Goal: Use online tool/utility: Utilize a website feature to perform a specific function

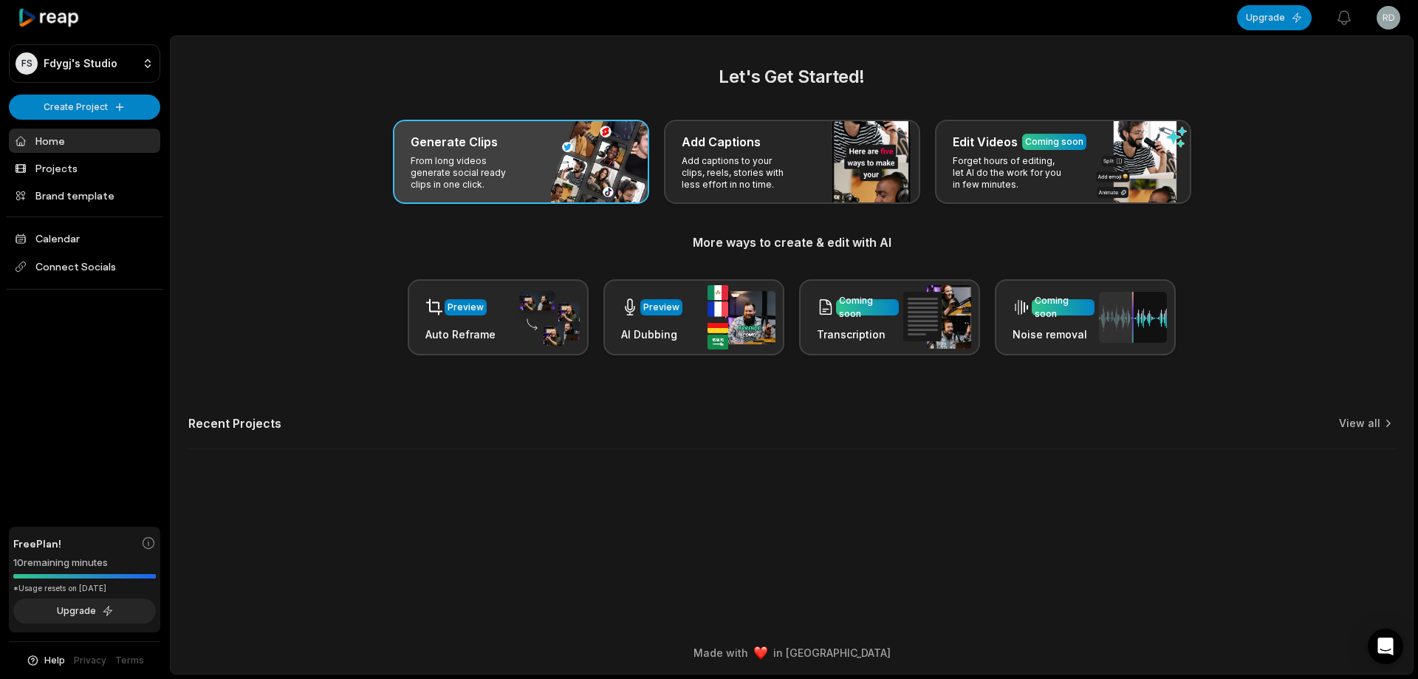
click at [568, 162] on div "Generate Clips From long videos generate social ready clips in one click." at bounding box center [521, 162] width 256 height 84
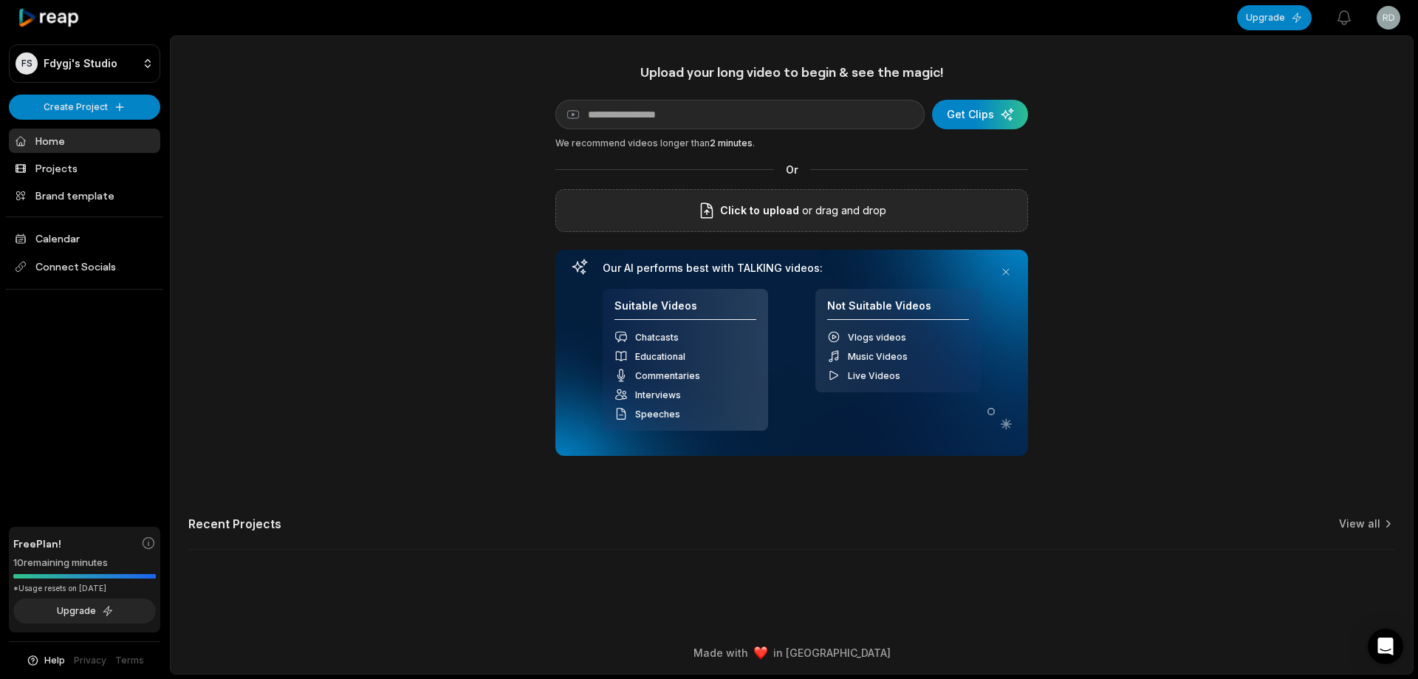
click at [749, 214] on span "Click to upload" at bounding box center [759, 211] width 79 height 18
click at [0, 0] on input "Click to upload" at bounding box center [0, 0] width 0 height 0
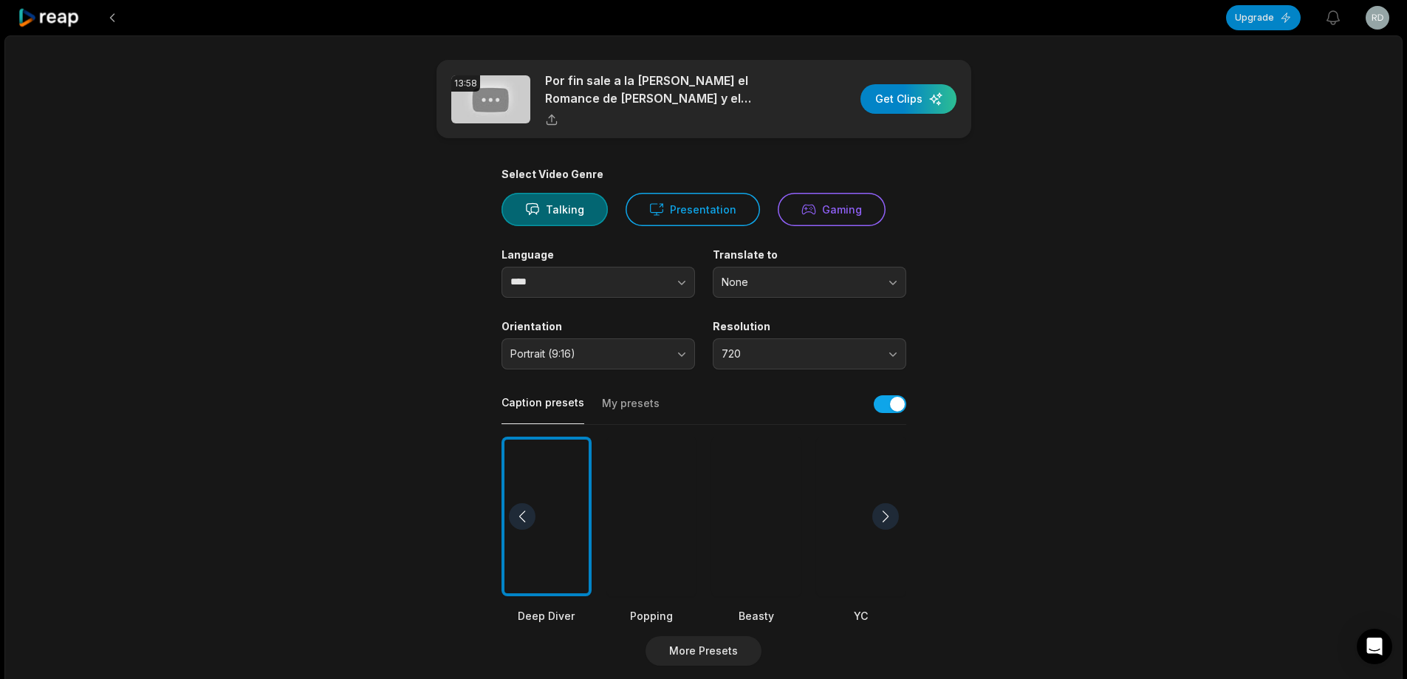
click at [764, 526] on div at bounding box center [756, 516] width 90 height 160
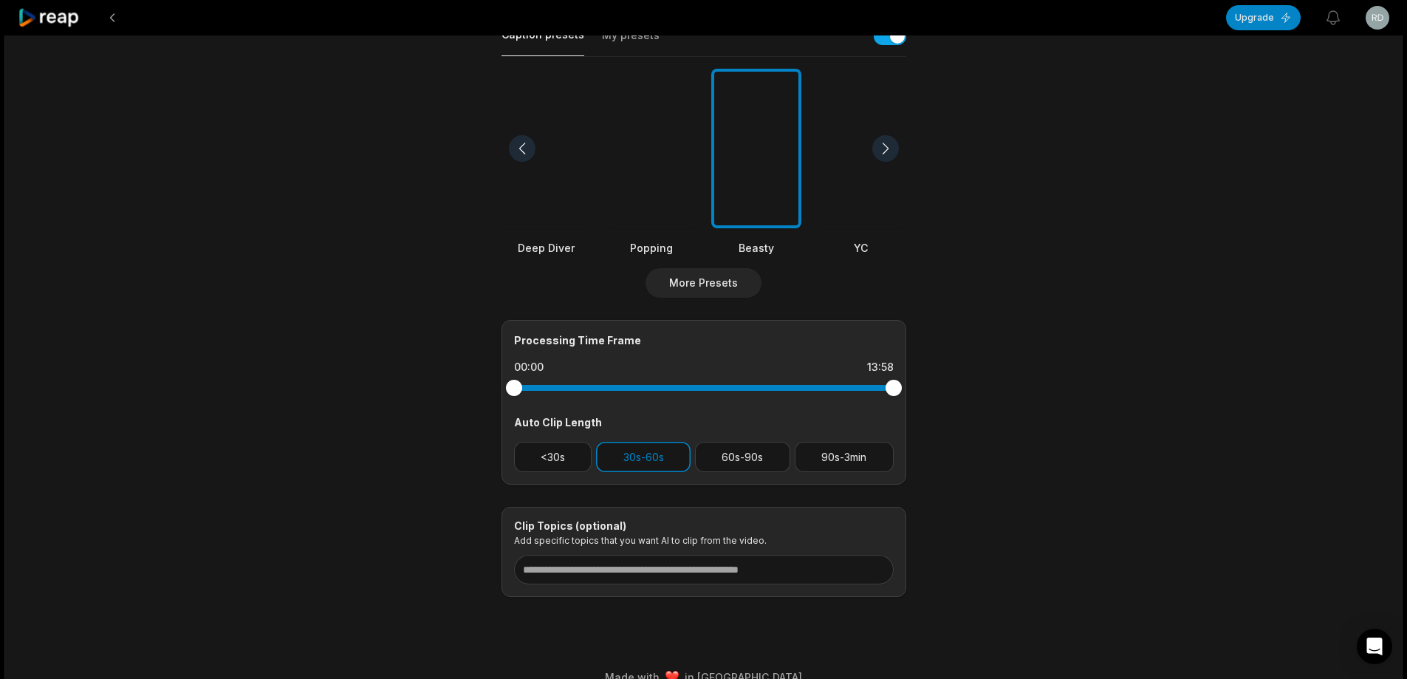
scroll to position [369, 0]
click at [859, 457] on button "90s-3min" at bounding box center [844, 455] width 99 height 30
click at [669, 451] on button "30s-60s" at bounding box center [643, 455] width 95 height 30
drag, startPoint x: 894, startPoint y: 386, endPoint x: 785, endPoint y: 394, distance: 109.5
click at [785, 394] on div at bounding box center [785, 386] width 16 height 16
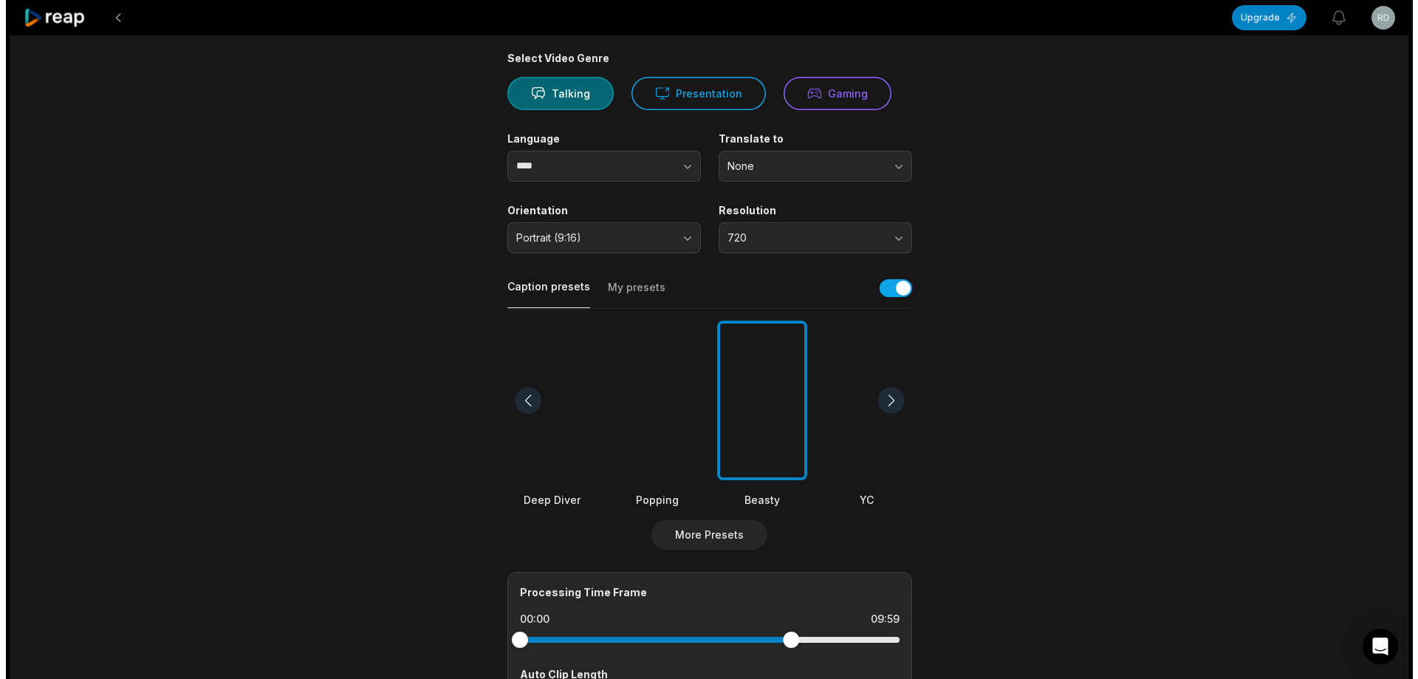
scroll to position [0, 0]
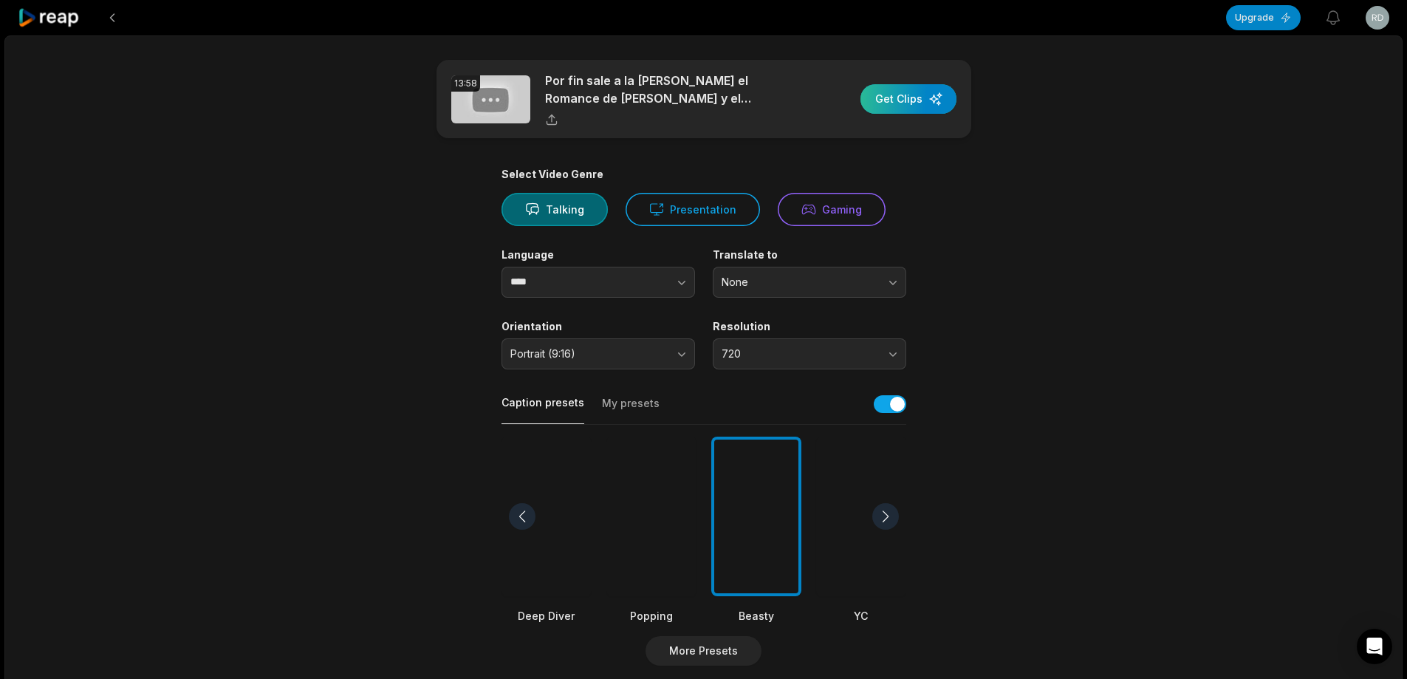
click at [935, 97] on div "button" at bounding box center [908, 99] width 96 height 30
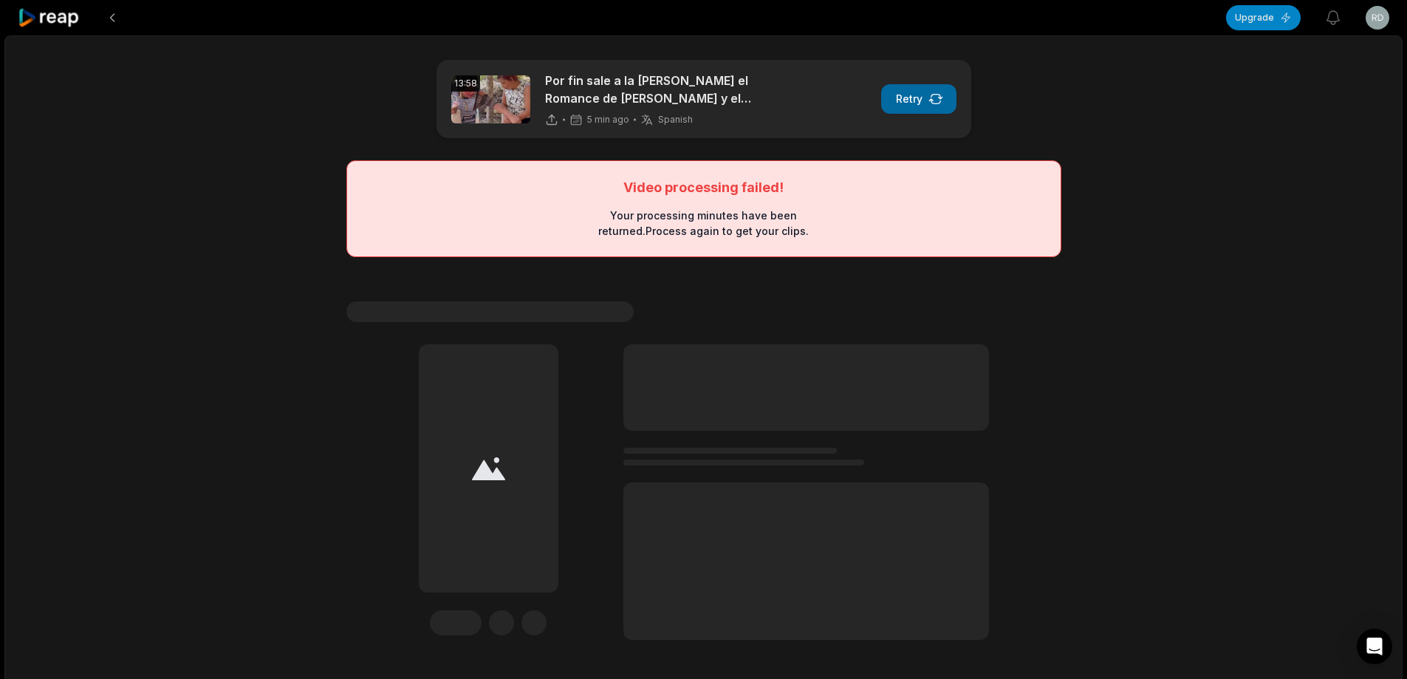
click at [930, 87] on button "Retry" at bounding box center [918, 99] width 75 height 30
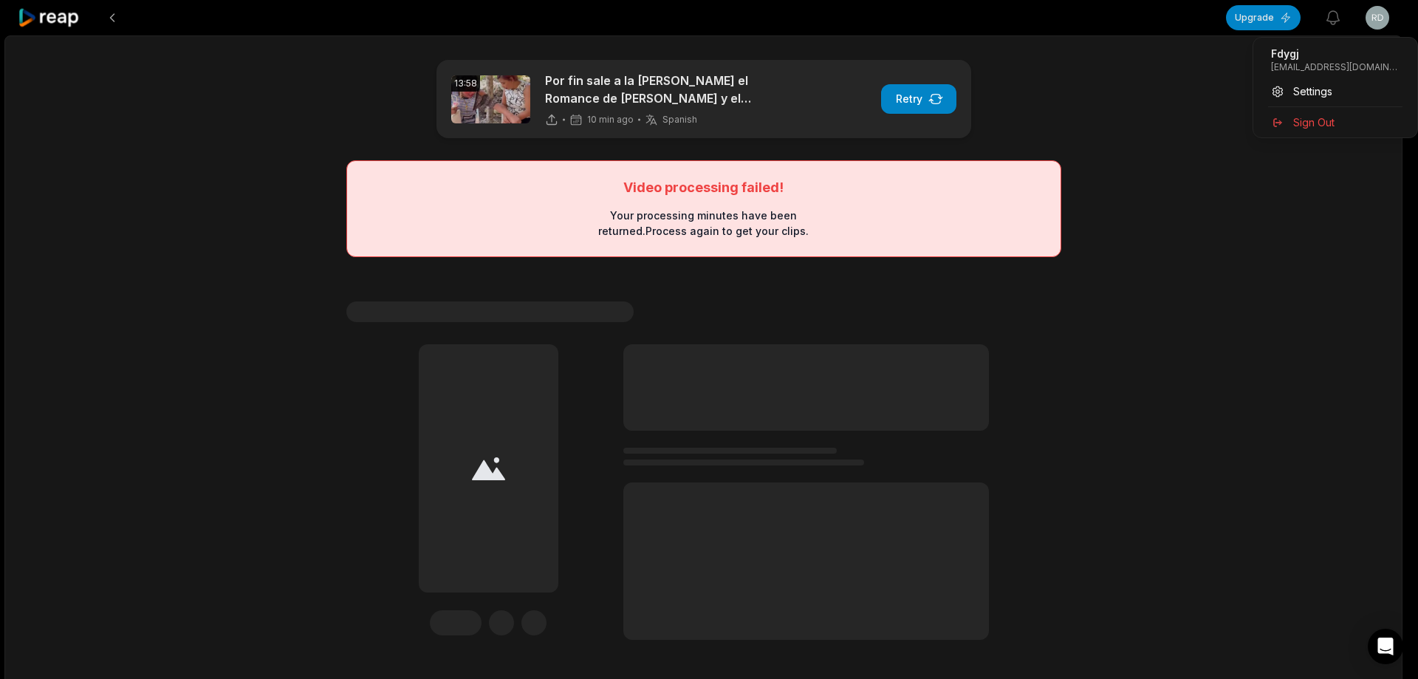
click at [1379, 18] on html "Upgrade View notifications Open user menu 13:58 Por fin sale a la [PERSON_NAME]…" at bounding box center [709, 339] width 1418 height 679
click at [1308, 123] on span "Sign Out" at bounding box center [1313, 122] width 41 height 16
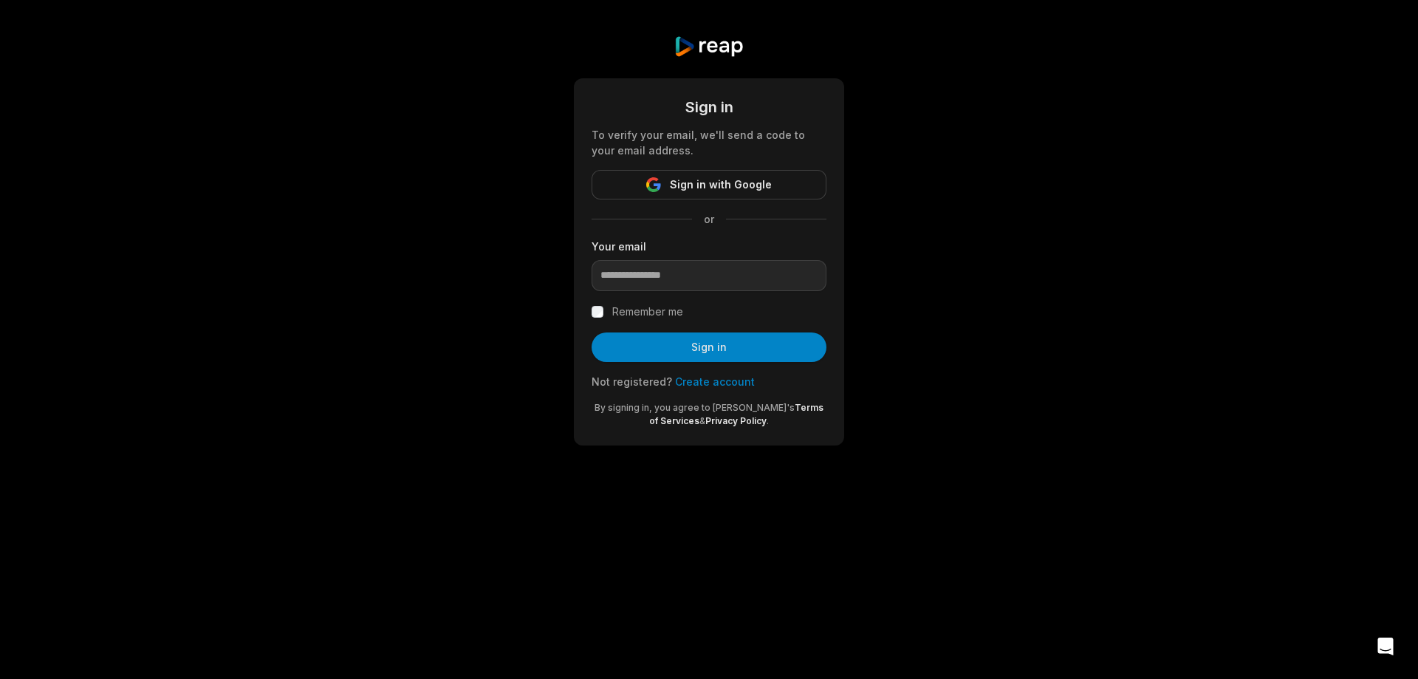
click at [750, 595] on body "Sign in To verify your email, we'll send a code to your email address. Sign in …" at bounding box center [709, 339] width 1418 height 679
click at [709, 384] on link "Create account" at bounding box center [715, 381] width 80 height 13
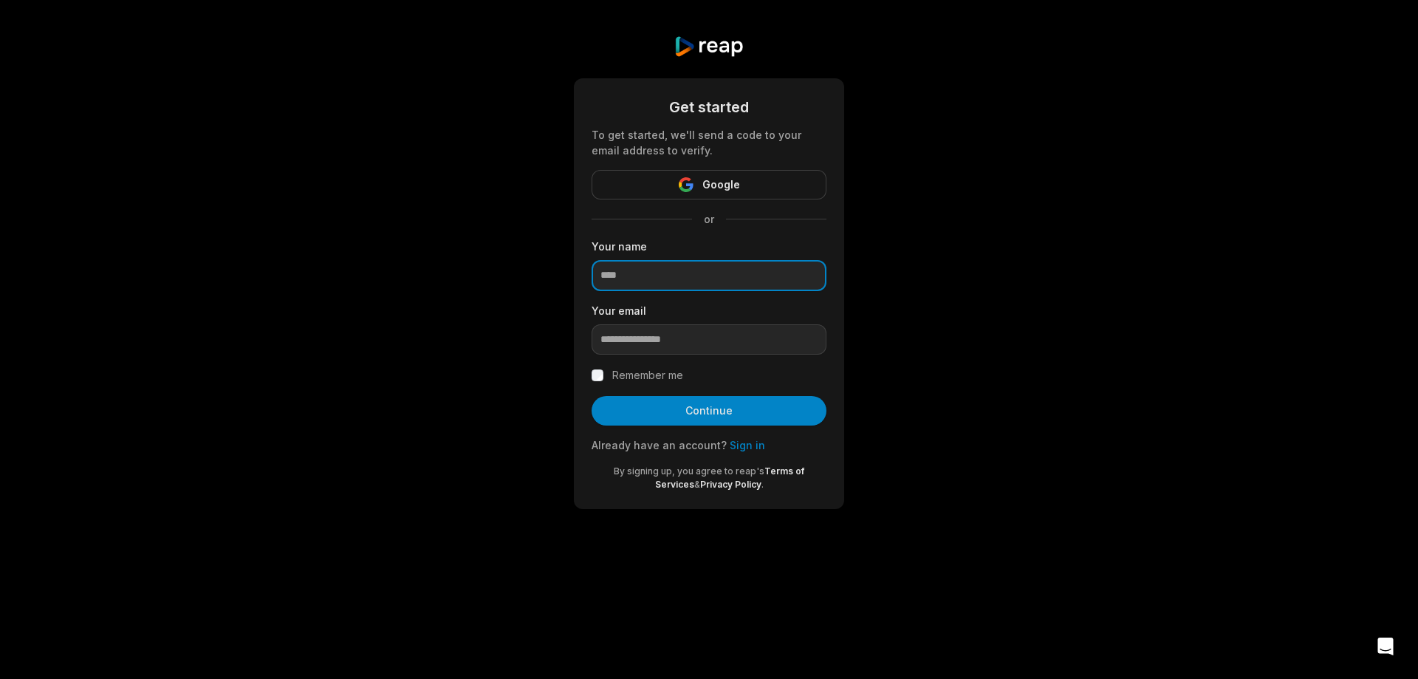
click at [657, 278] on input at bounding box center [708, 275] width 235 height 31
type input "******"
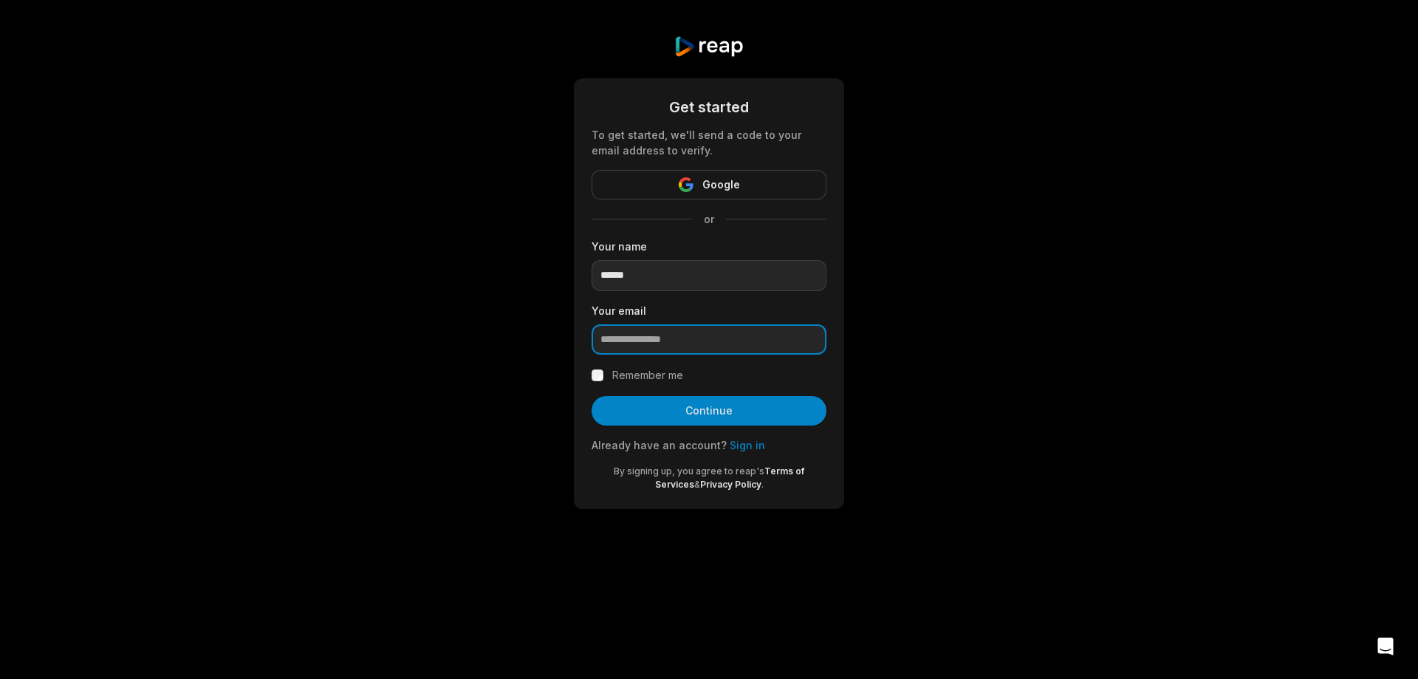
paste input "**********"
type input "**********"
click at [694, 411] on button "Continue" at bounding box center [708, 411] width 235 height 30
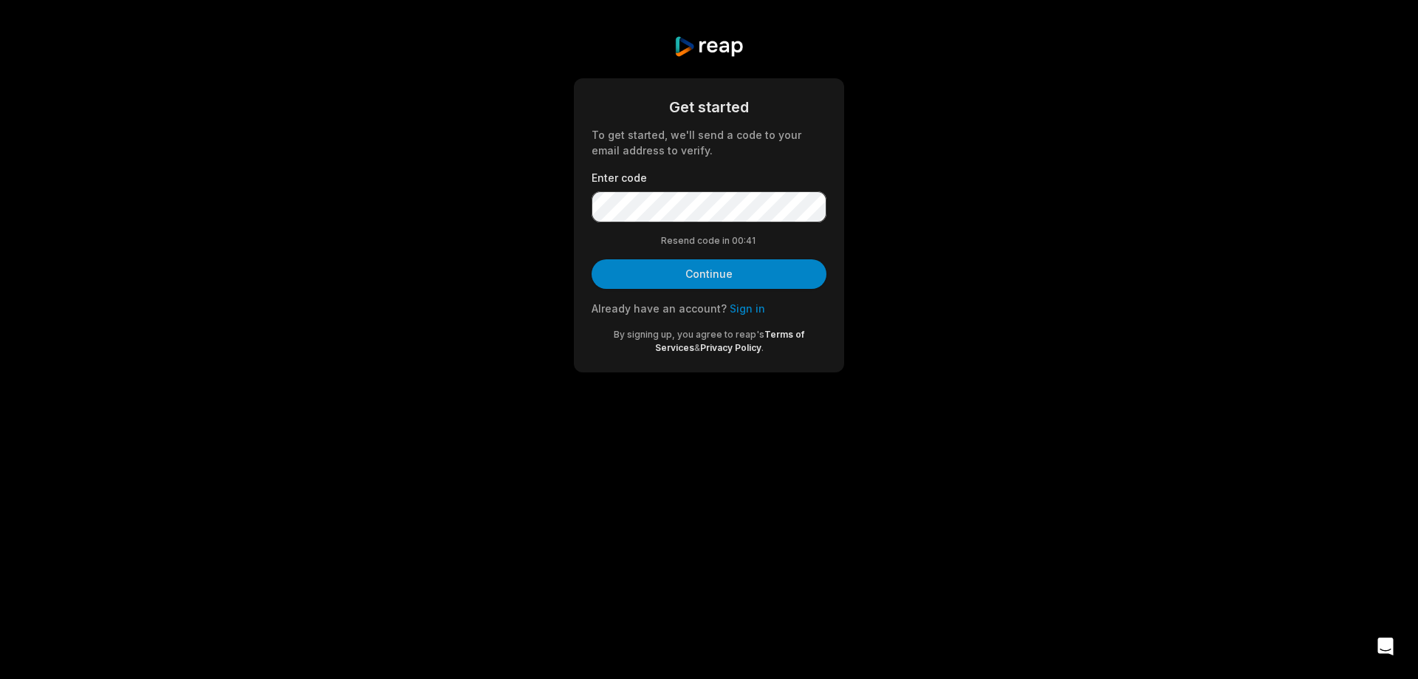
click at [759, 584] on body "Get started To get started, we'll send a code to your email address to verify. …" at bounding box center [709, 339] width 1418 height 679
click at [722, 276] on button "Continue" at bounding box center [708, 274] width 235 height 30
